Goal: Task Accomplishment & Management: Use online tool/utility

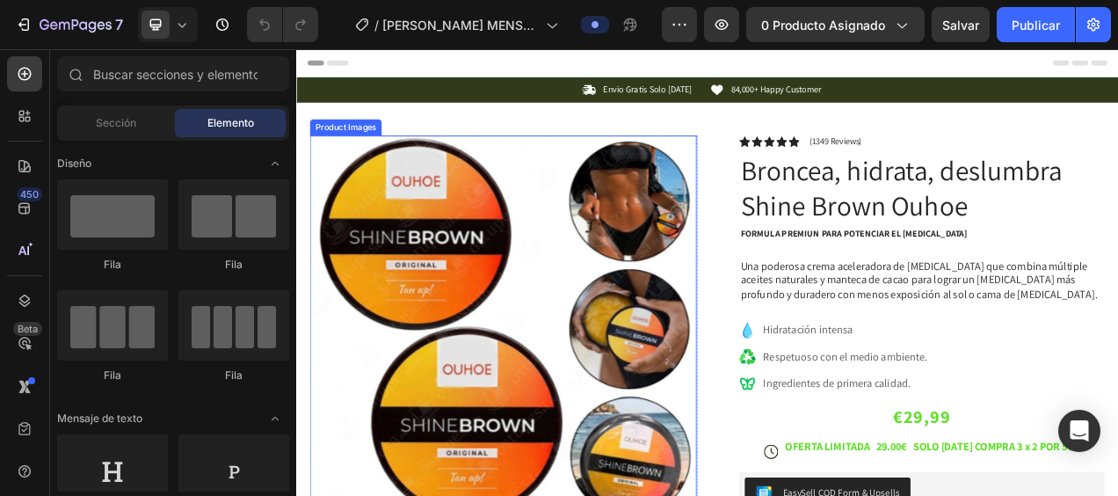
click at [563, 240] on img at bounding box center [562, 408] width 496 height 496
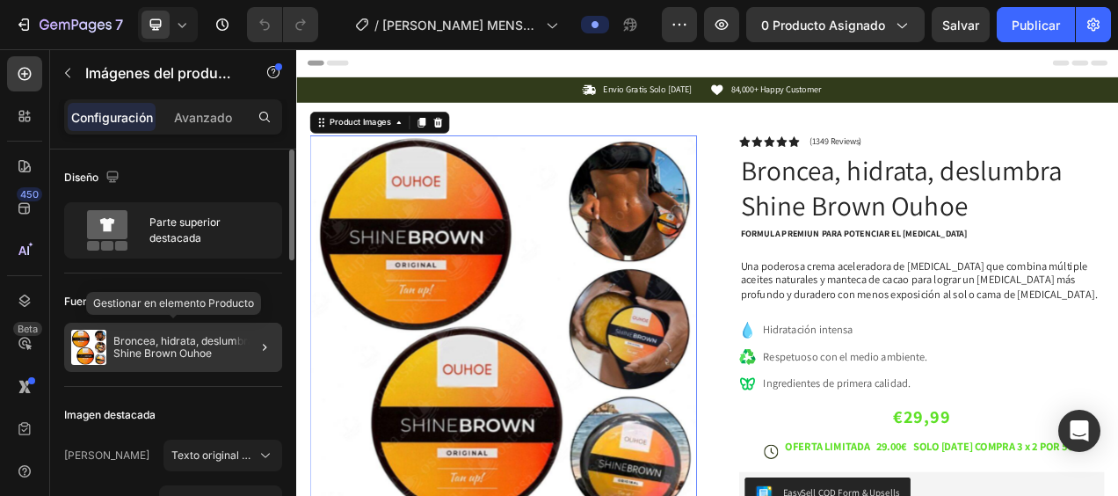
click at [231, 355] on p "Broncea, hidrata, deslumbra Shine Brown Ouhoe" at bounding box center [194, 347] width 162 height 25
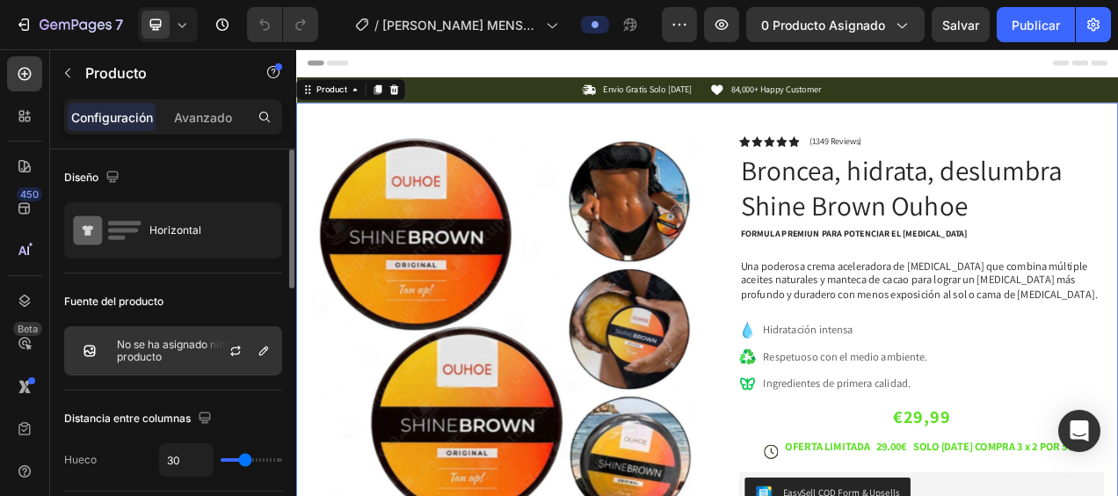
click at [181, 359] on p "No se ha asignado ningún producto" at bounding box center [195, 350] width 157 height 25
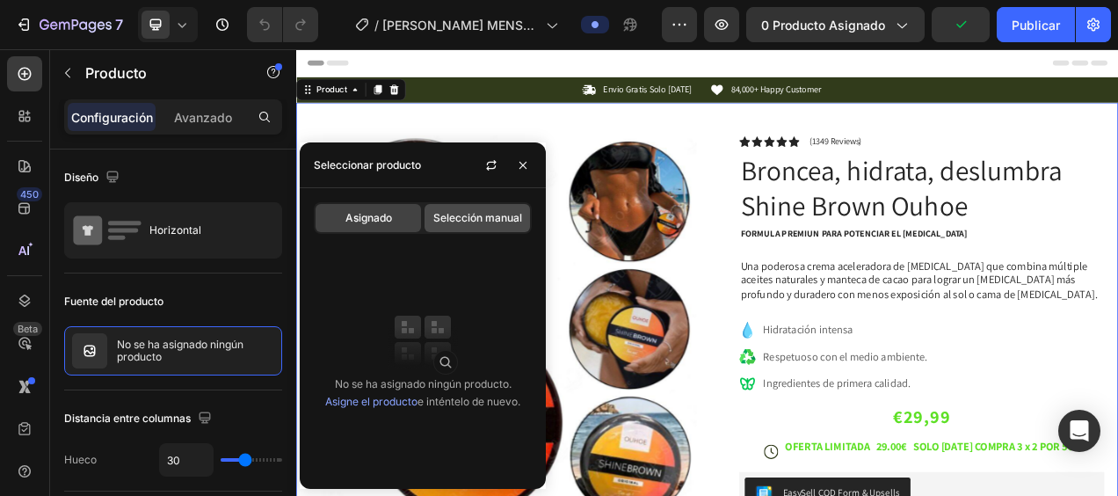
click at [485, 225] on span "Selección manual" at bounding box center [477, 218] width 89 height 16
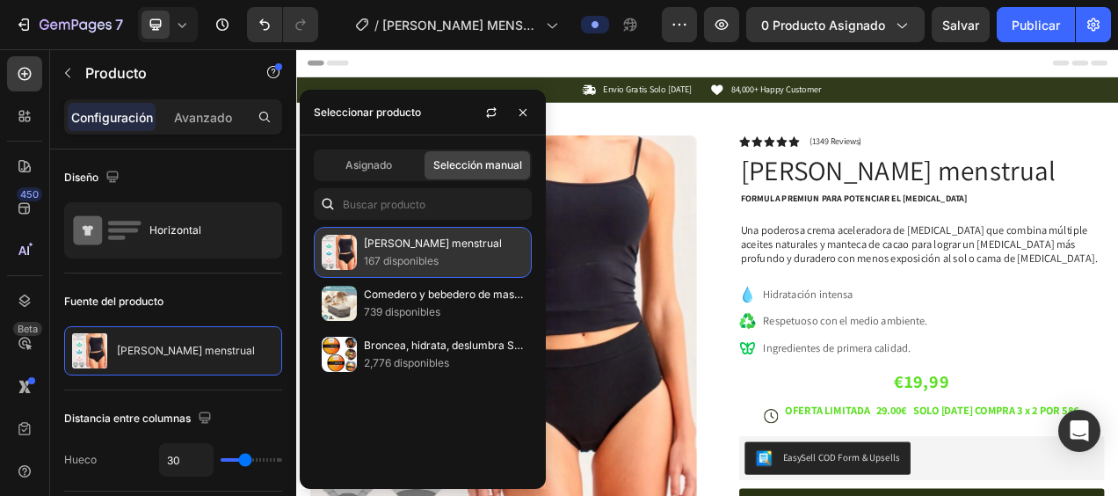
click at [388, 250] on p "[PERSON_NAME] menstrual" at bounding box center [444, 244] width 160 height 18
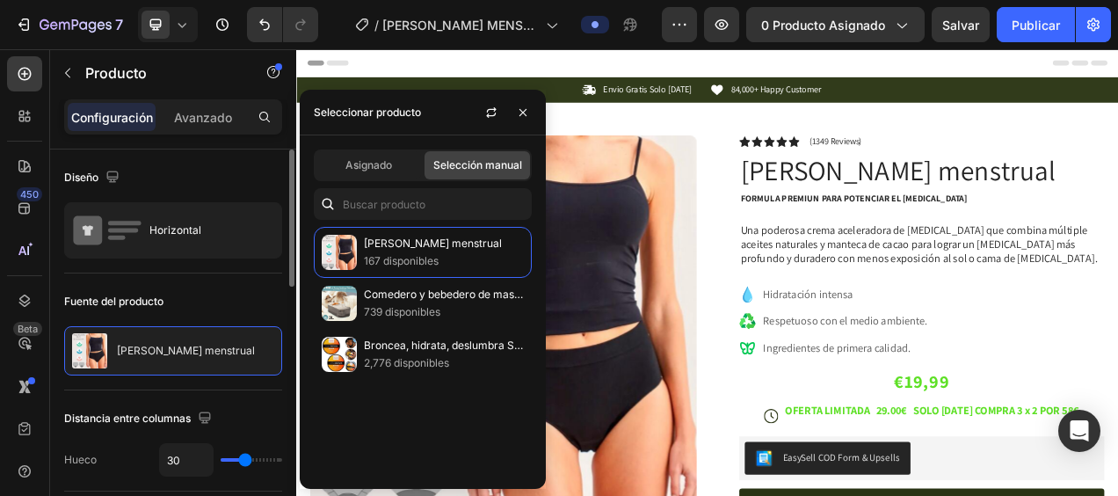
click at [248, 290] on div "Fuente del producto" at bounding box center [173, 301] width 218 height 28
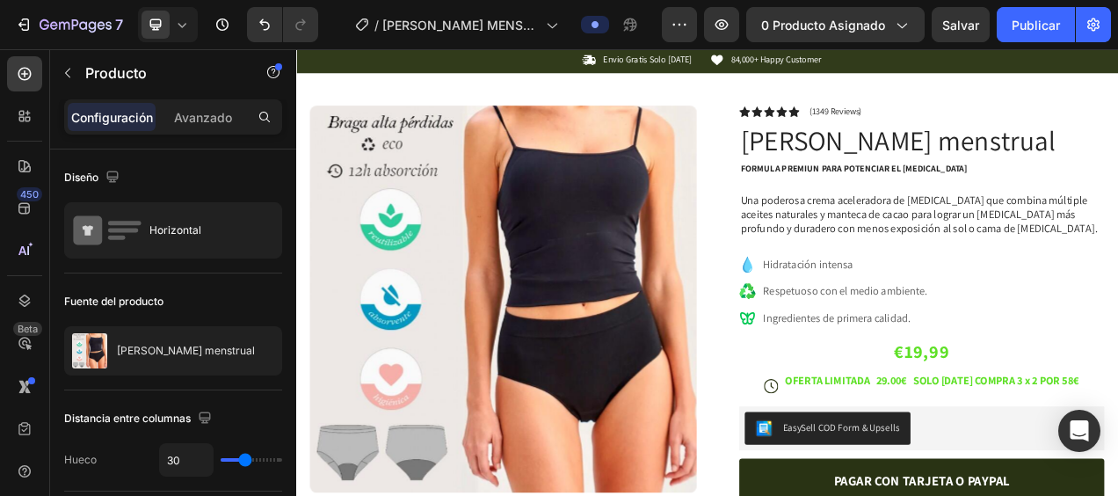
scroll to position [67, 0]
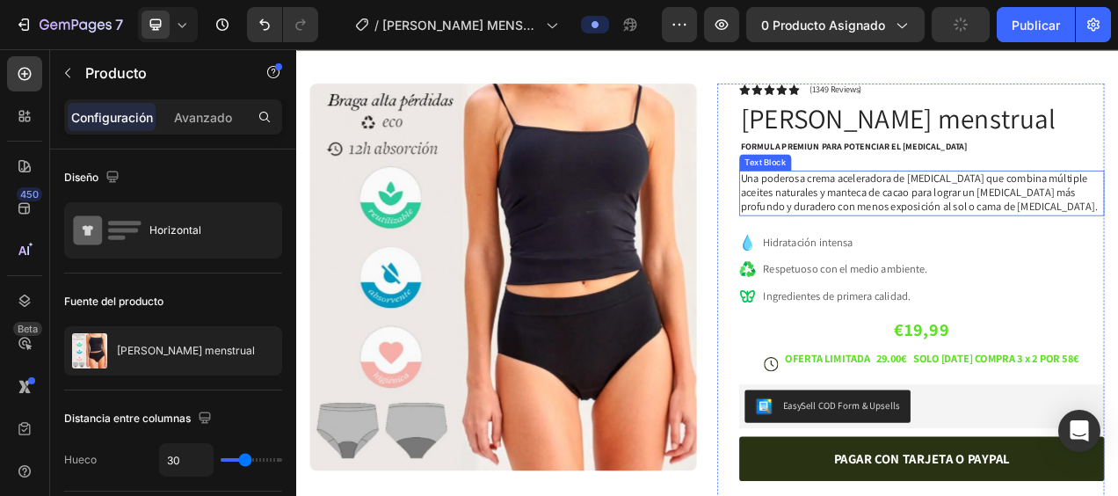
click at [1048, 235] on p "Una poderosa crema aceleradora de [MEDICAL_DATA] que combina múltiple aceites n…" at bounding box center [1098, 233] width 465 height 54
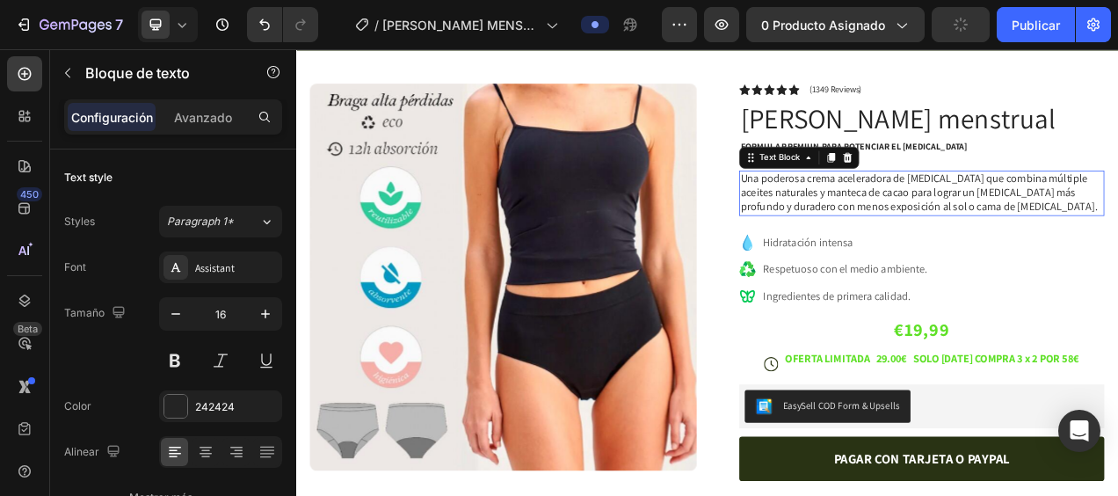
click at [1048, 235] on p "Una poderosa crema aceleradora de [MEDICAL_DATA] que combina múltiple aceites n…" at bounding box center [1098, 233] width 465 height 54
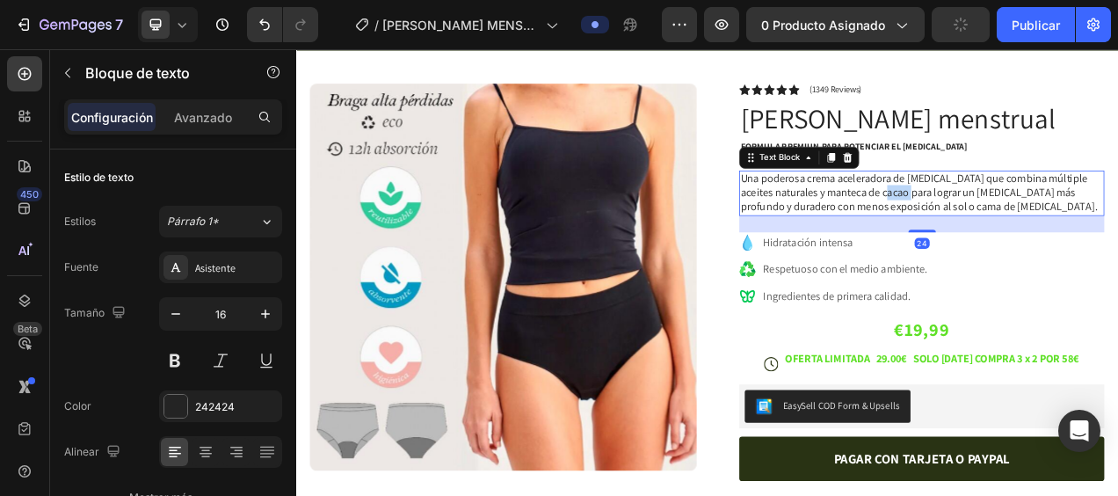
click at [1048, 235] on p "Una poderosa crema aceleradora de [MEDICAL_DATA] que combina múltiple aceites n…" at bounding box center [1098, 233] width 465 height 54
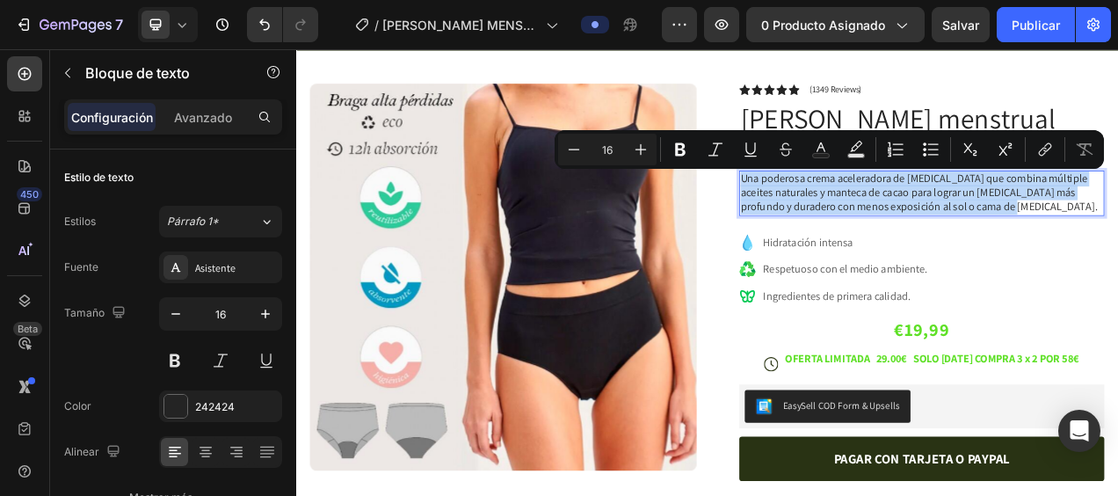
copy p "Una poderosa crema aceleradora de [MEDICAL_DATA] que combina múltiple aceites n…"
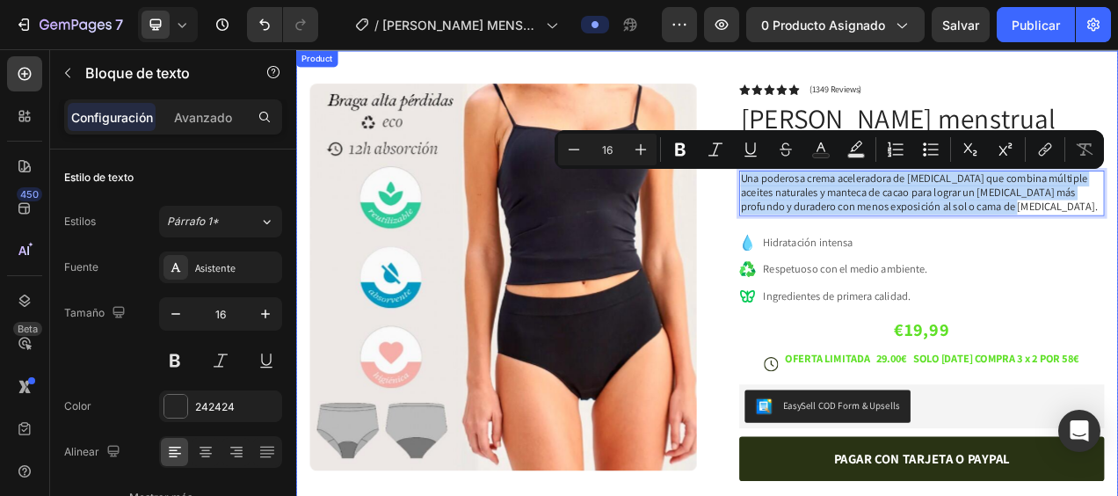
click at [931, 75] on div "Product Images Image Icon Icon Icon Icon Icon Icon List Ahinoa Es un producto q…" at bounding box center [823, 484] width 1054 height 866
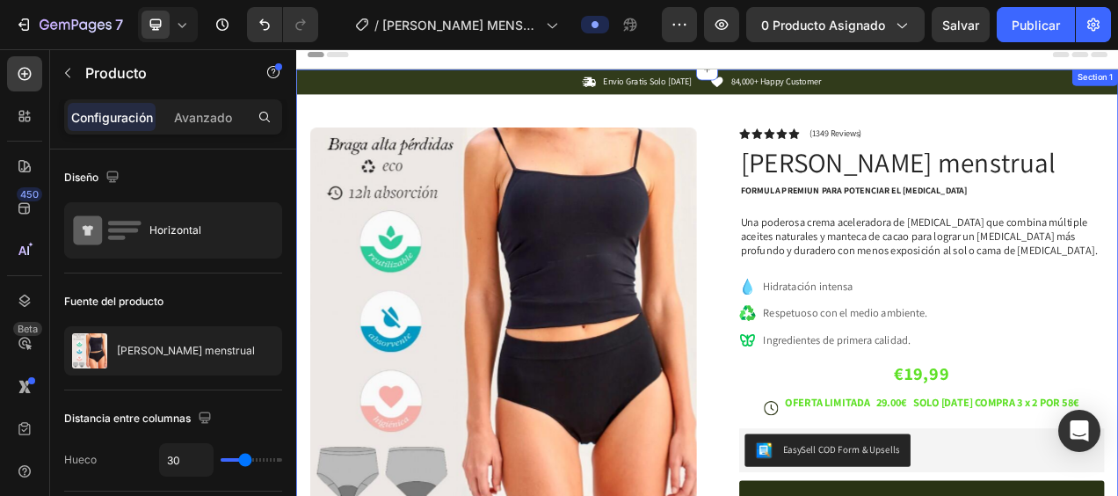
scroll to position [0, 0]
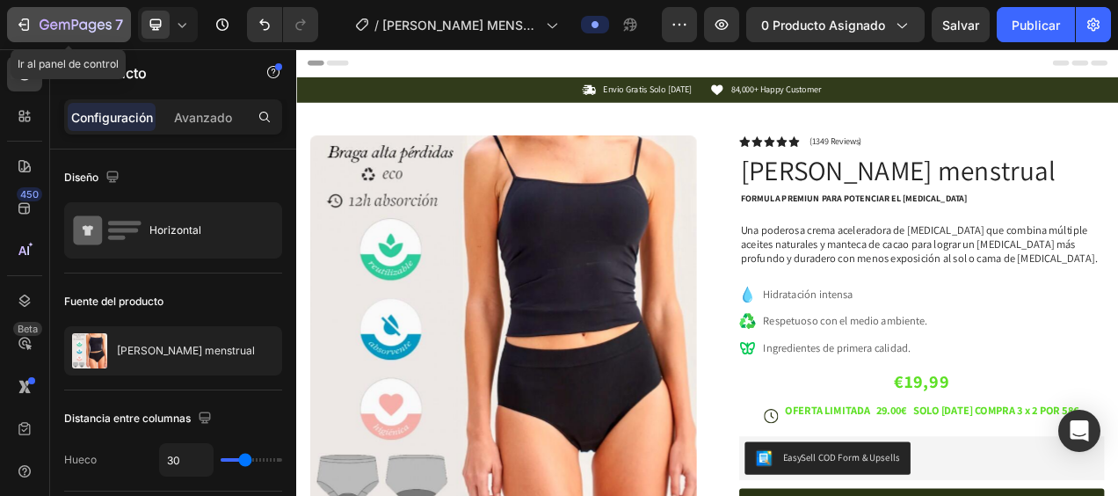
click at [28, 25] on icon "button" at bounding box center [26, 24] width 8 height 12
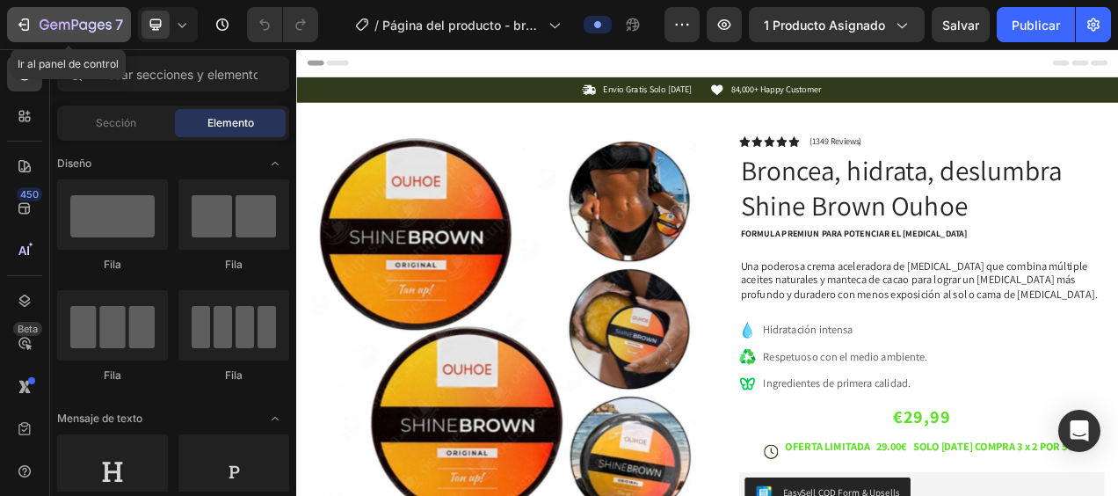
click at [26, 26] on icon "button" at bounding box center [24, 25] width 18 height 18
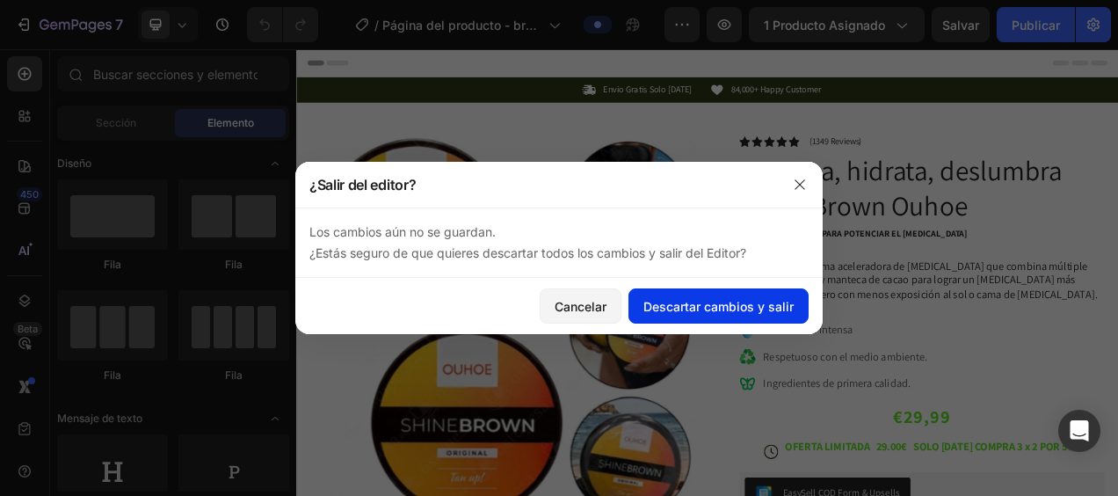
click at [743, 309] on font "Descartar cambios y salir" at bounding box center [718, 306] width 150 height 18
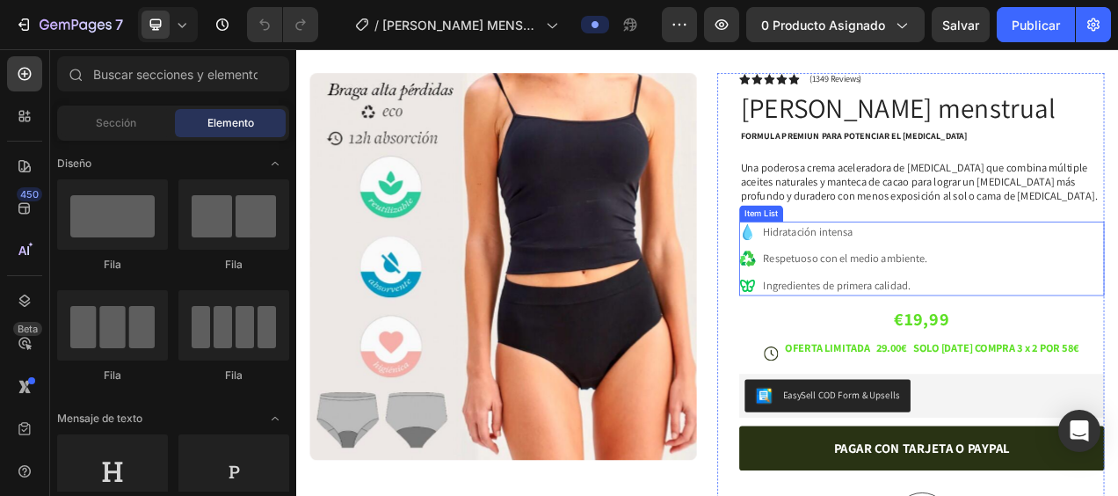
scroll to position [103, 0]
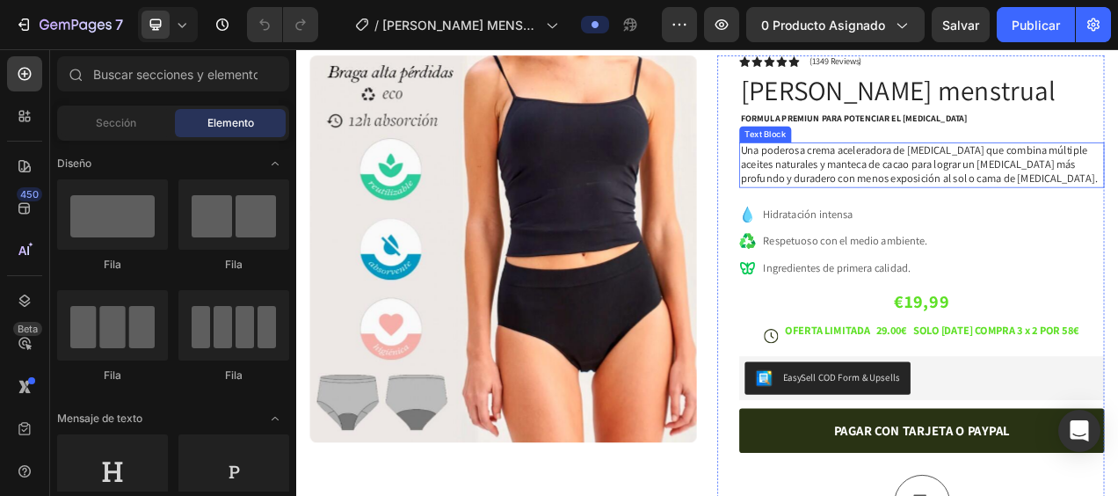
click at [1009, 192] on p "Una poderosa crema aceleradora de [MEDICAL_DATA] que combina múltiple aceites n…" at bounding box center [1098, 197] width 465 height 54
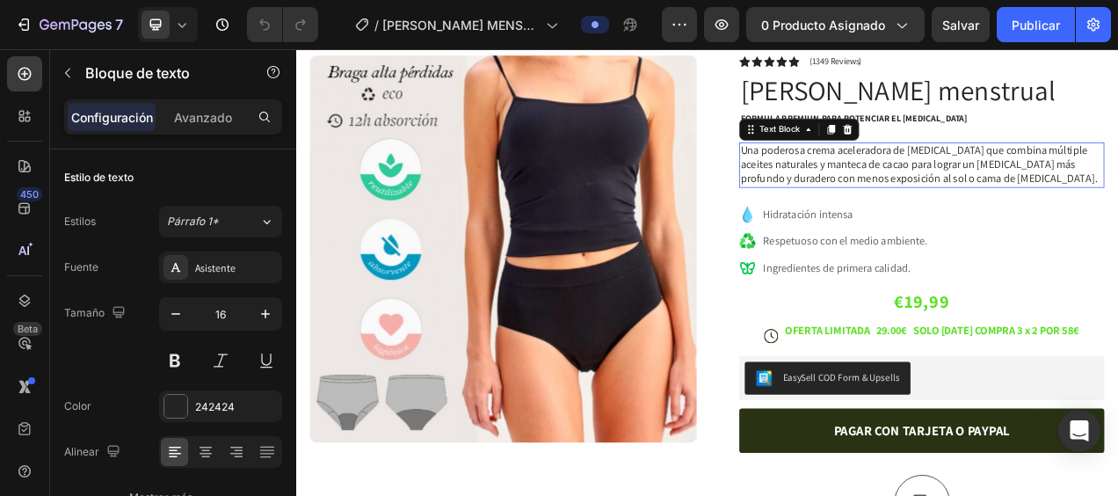
click at [1009, 192] on p "Una poderosa crema aceleradora de [MEDICAL_DATA] que combina múltiple aceites n…" at bounding box center [1098, 197] width 465 height 54
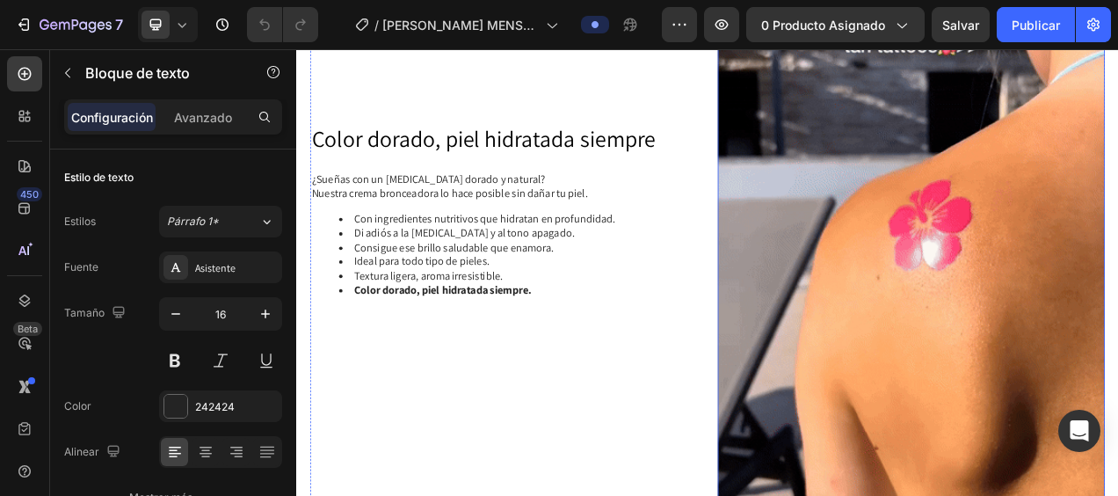
scroll to position [1366, 0]
